Goal: Information Seeking & Learning: Learn about a topic

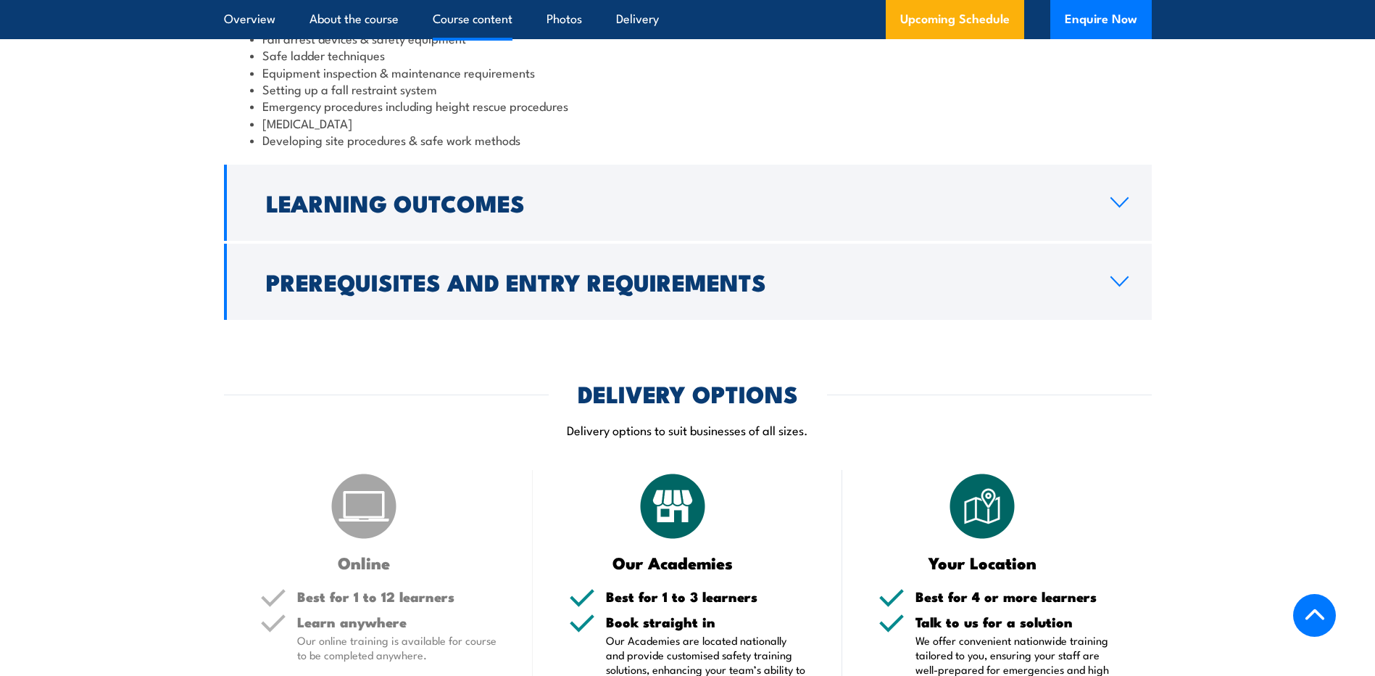
scroll to position [1377, 0]
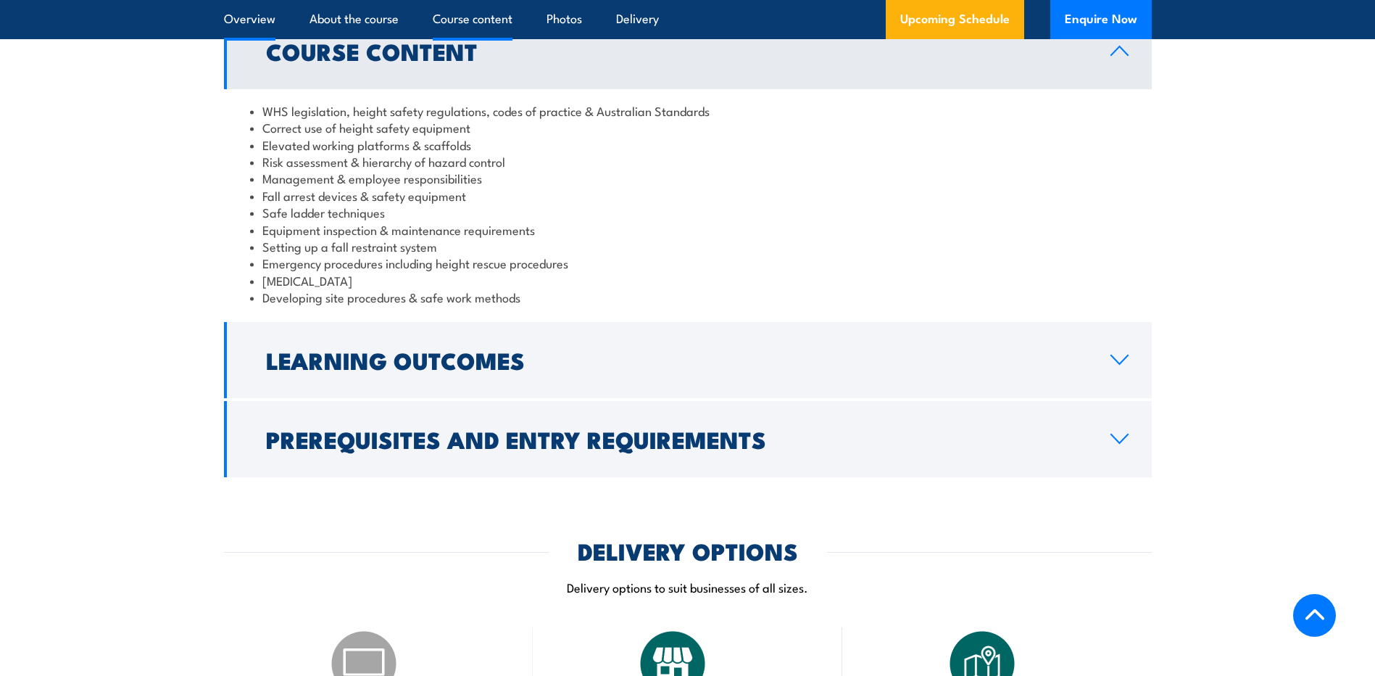
click at [263, 14] on link "Overview" at bounding box center [249, 19] width 51 height 38
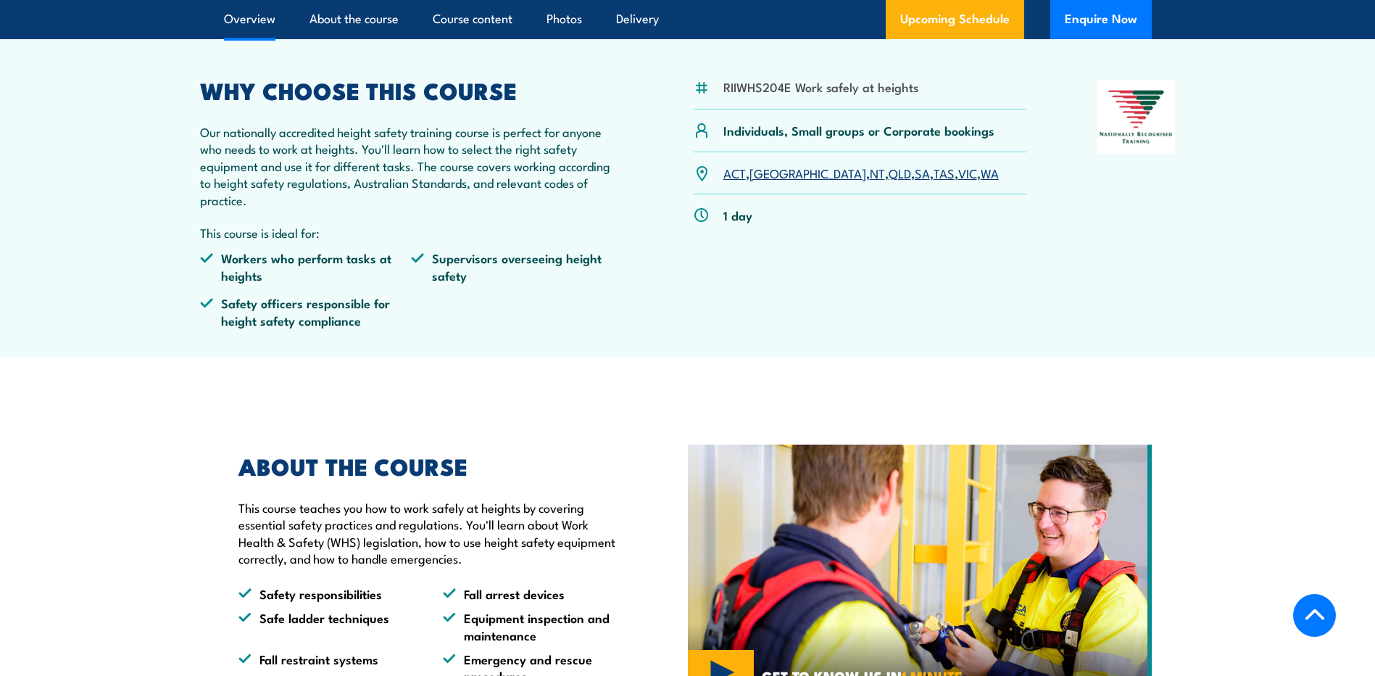
scroll to position [365, 0]
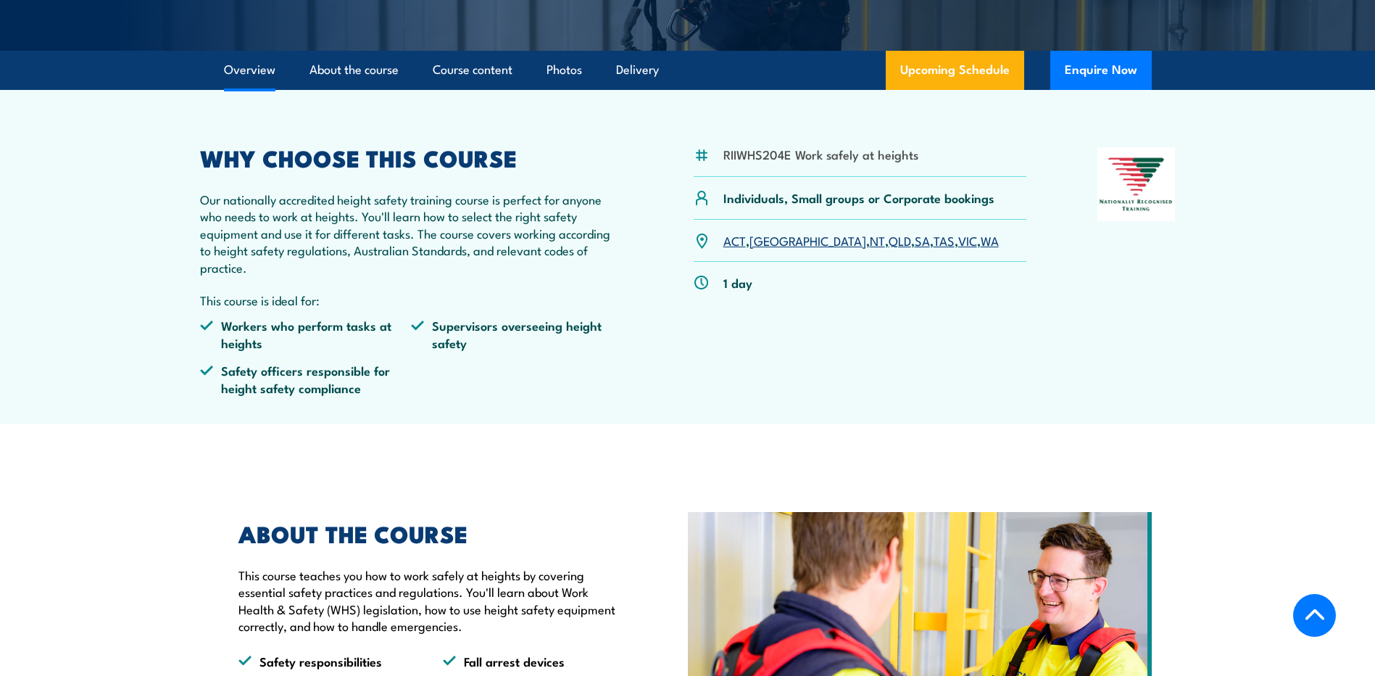
click at [241, 74] on link "Overview" at bounding box center [249, 70] width 51 height 38
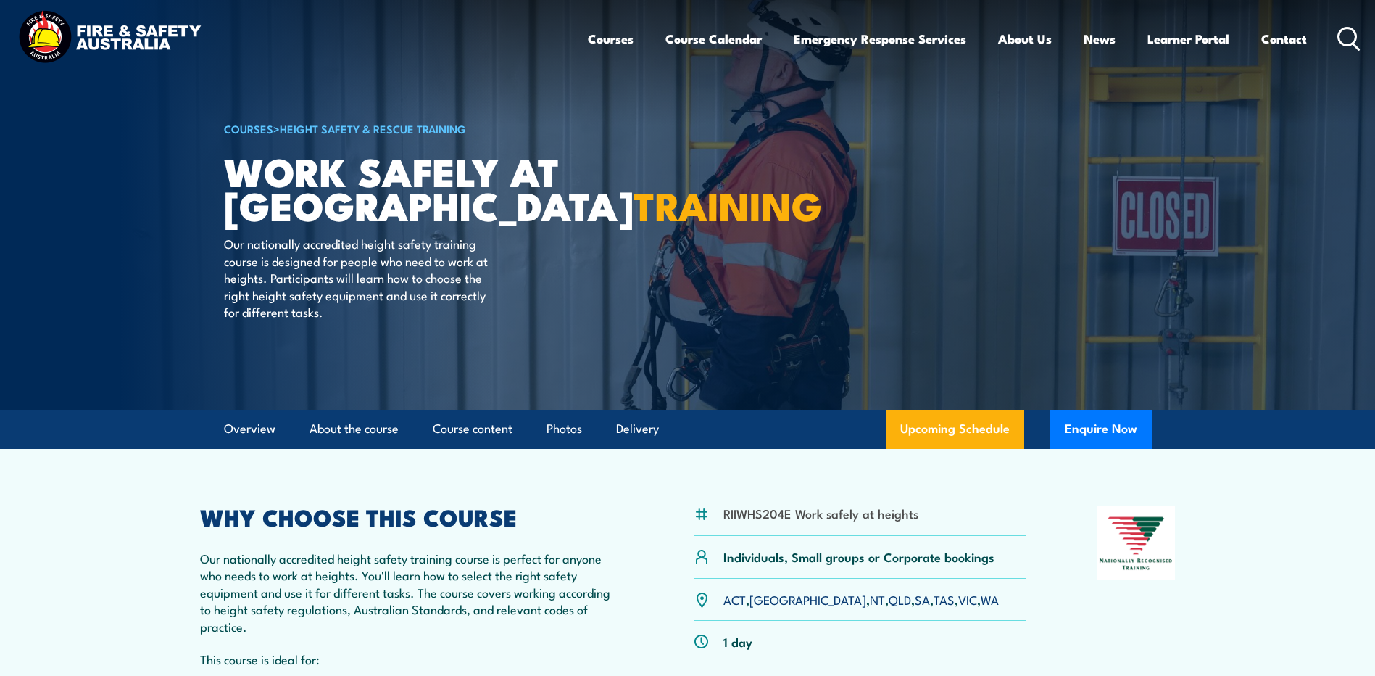
scroll to position [0, 0]
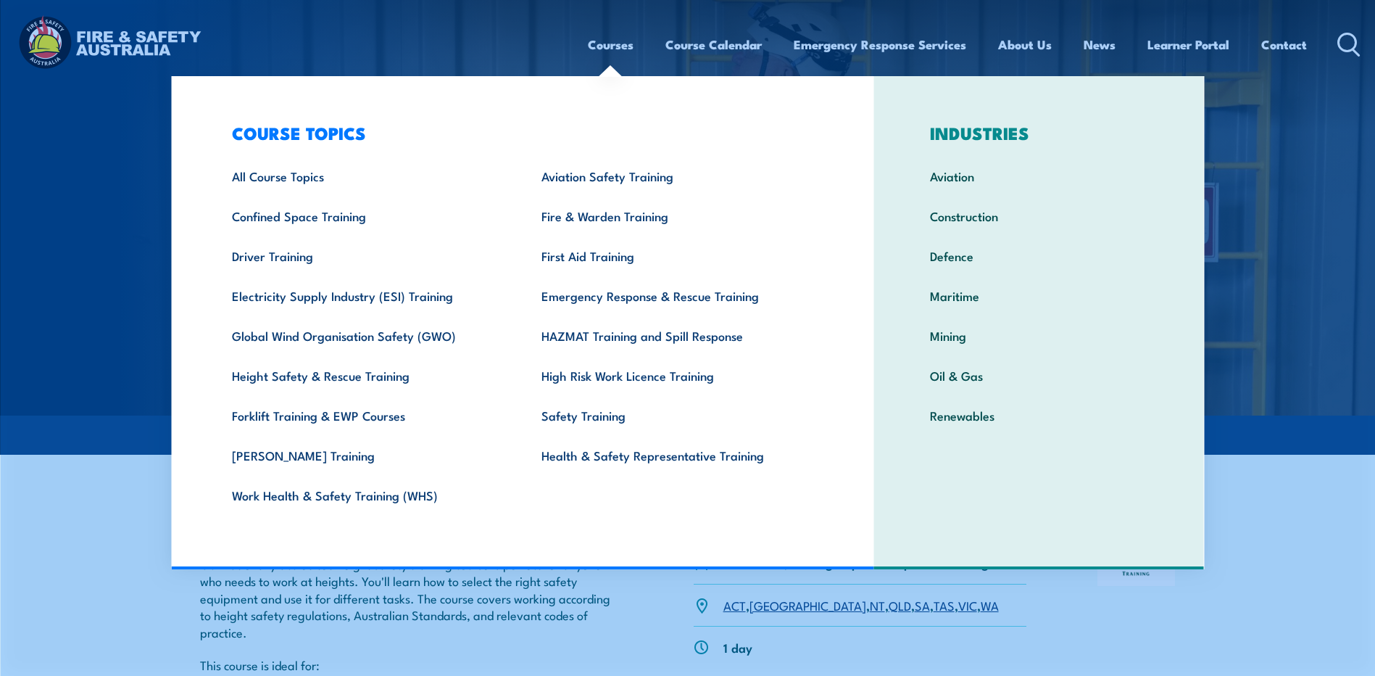
click at [676, 641] on div "RIIWHS204E Work safely at heights Individuals, Small groups or Corporate bookin…" at bounding box center [688, 641] width 976 height 259
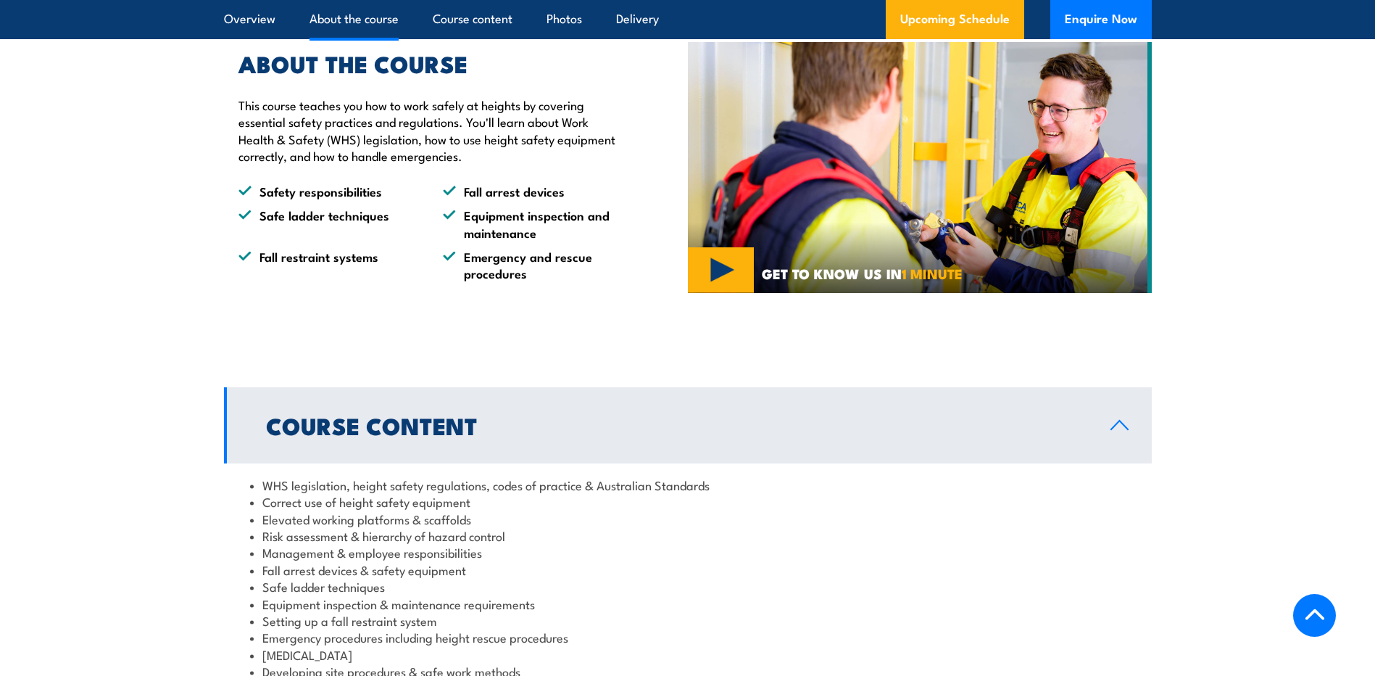
scroll to position [846, 0]
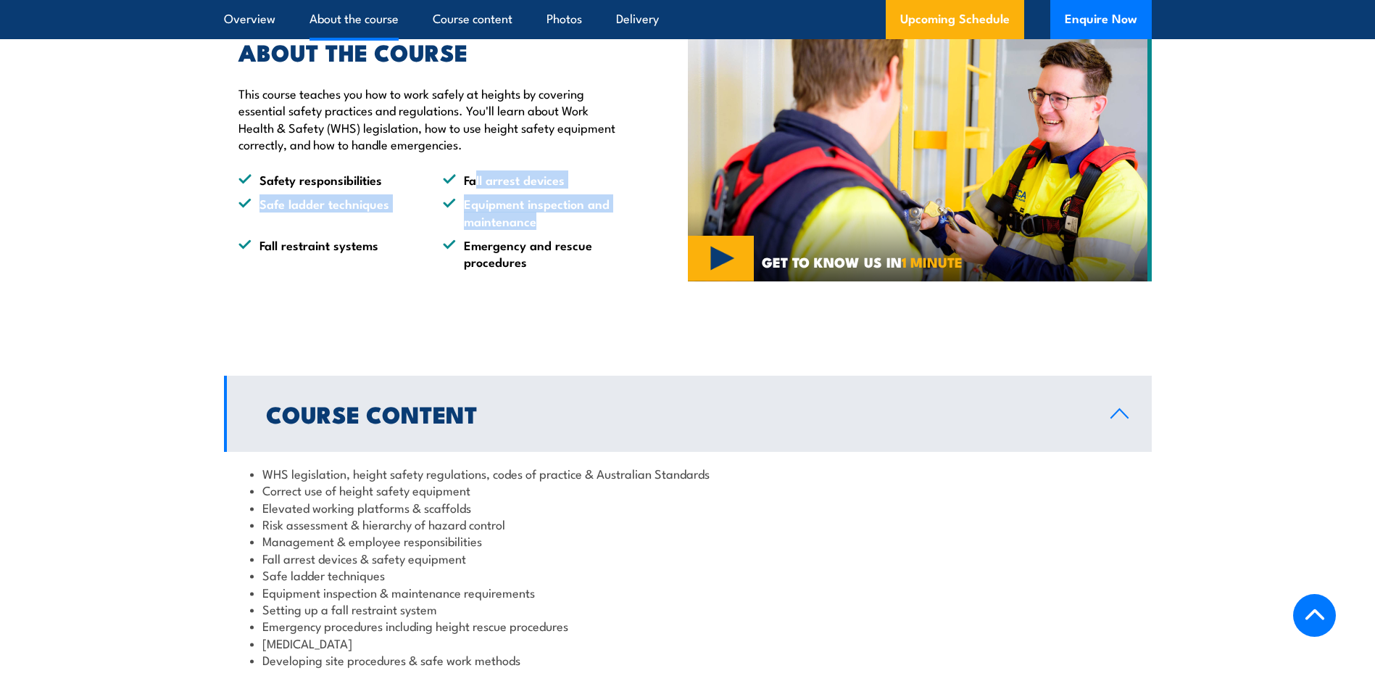
drag, startPoint x: 476, startPoint y: 191, endPoint x: 545, endPoint y: 218, distance: 74.2
click at [545, 218] on ul "Safety responsibilities Fall arrest devices Safe ladder techniques Equipment in…" at bounding box center [429, 220] width 383 height 99
drag, startPoint x: 545, startPoint y: 218, endPoint x: 532, endPoint y: 296, distance: 79.4
click at [532, 296] on div "ABOUT THE COURSE This course teaches you how to work safely at heights by cover…" at bounding box center [456, 156] width 464 height 302
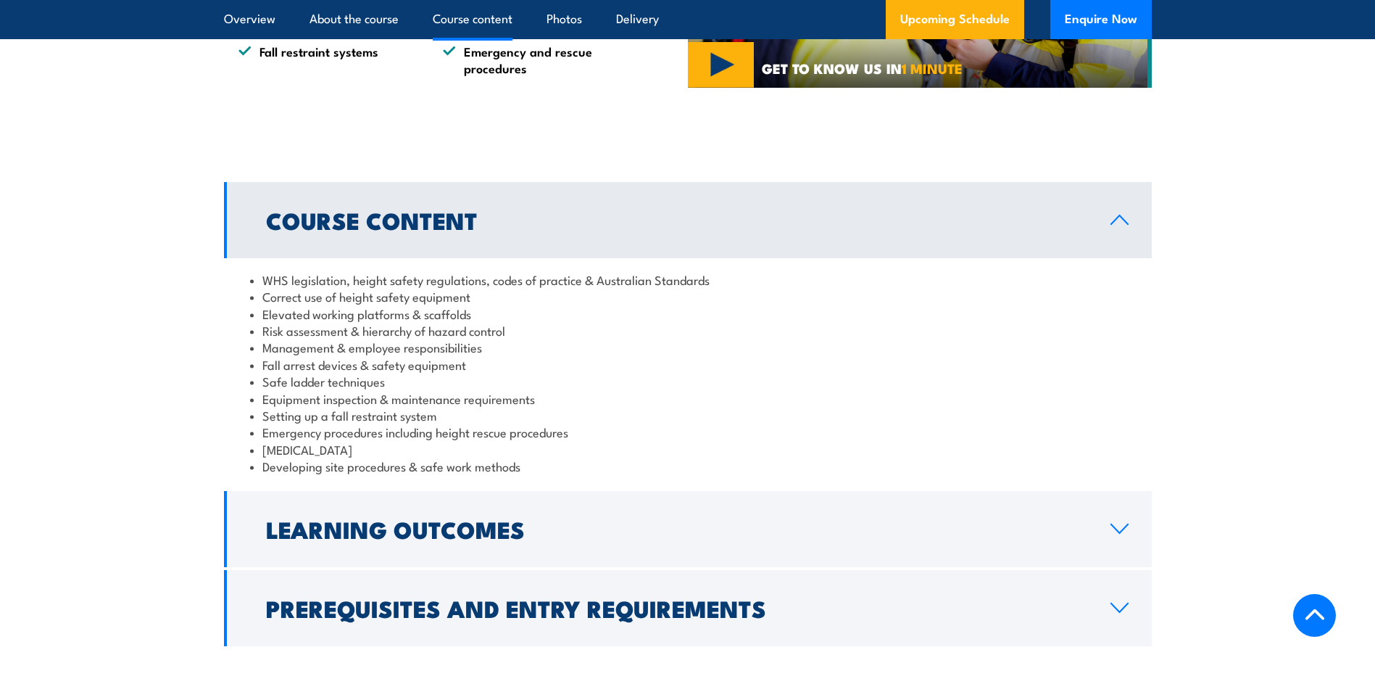
scroll to position [1039, 0]
drag, startPoint x: 266, startPoint y: 314, endPoint x: 541, endPoint y: 309, distance: 275.5
click at [541, 309] on li "Elevated working platforms & scaffolds" at bounding box center [688, 314] width 876 height 17
drag, startPoint x: 541, startPoint y: 309, endPoint x: 544, endPoint y: 413, distance: 103.7
click at [544, 413] on li "Setting up a fall restraint system" at bounding box center [688, 415] width 876 height 17
